Goal: Find specific page/section: Find specific page/section

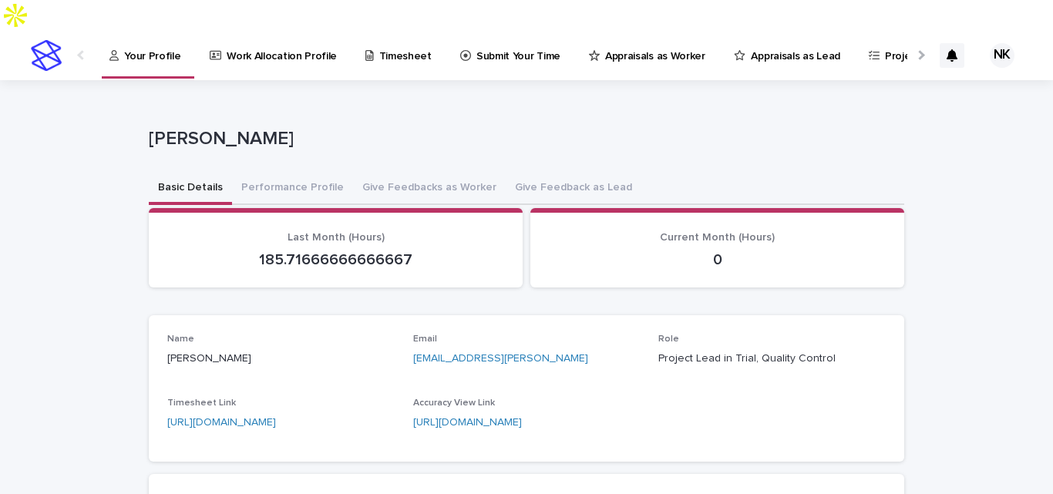
click at [626, 38] on link "Appraisals as Worker" at bounding box center [649, 55] width 125 height 48
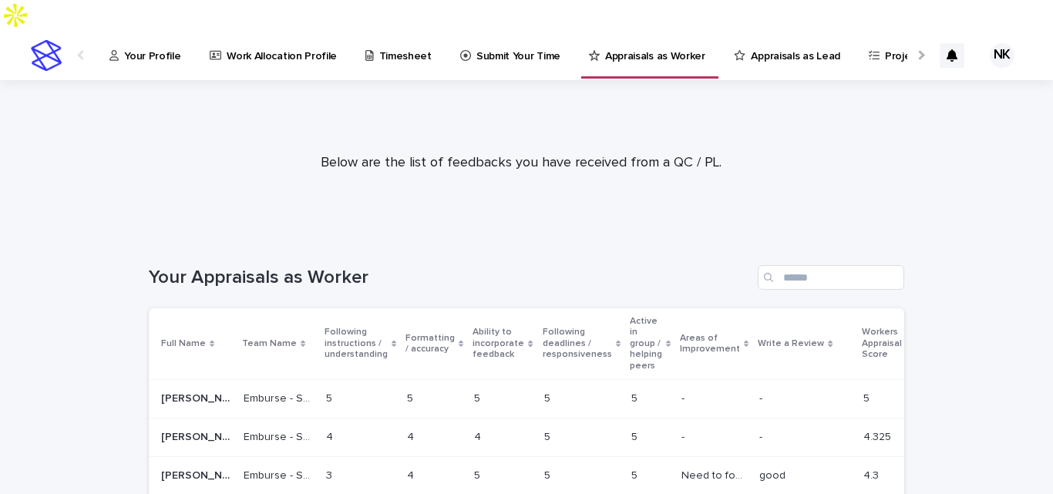
click at [750, 31] on p "Appraisals as Lead" at bounding box center [794, 47] width 89 height 32
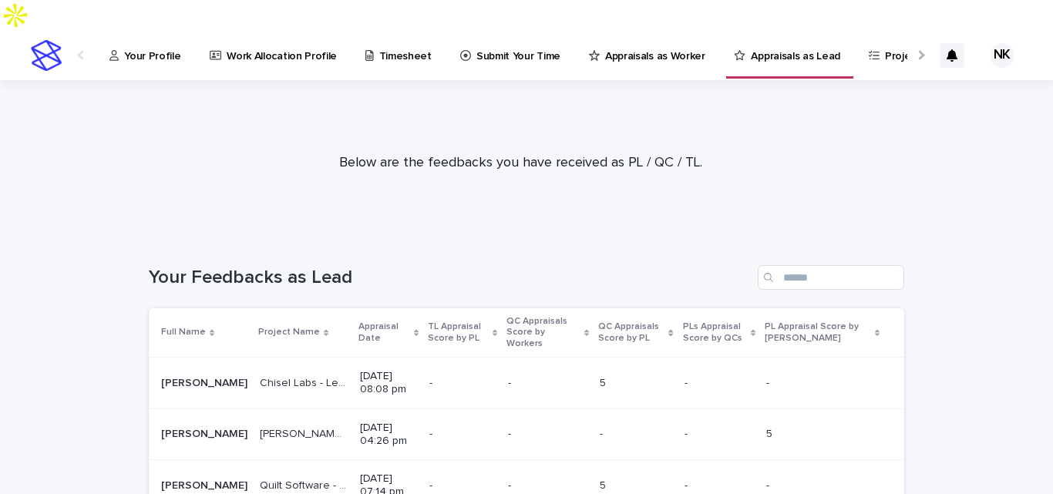
click at [358, 318] on p "Appraisal Date" at bounding box center [384, 332] width 52 height 29
